Goal: Information Seeking & Learning: Understand process/instructions

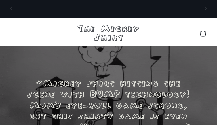
scroll to position [0, 194]
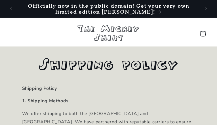
scroll to position [0, 194]
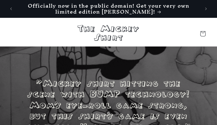
scroll to position [0, 194]
